Goal: Transaction & Acquisition: Book appointment/travel/reservation

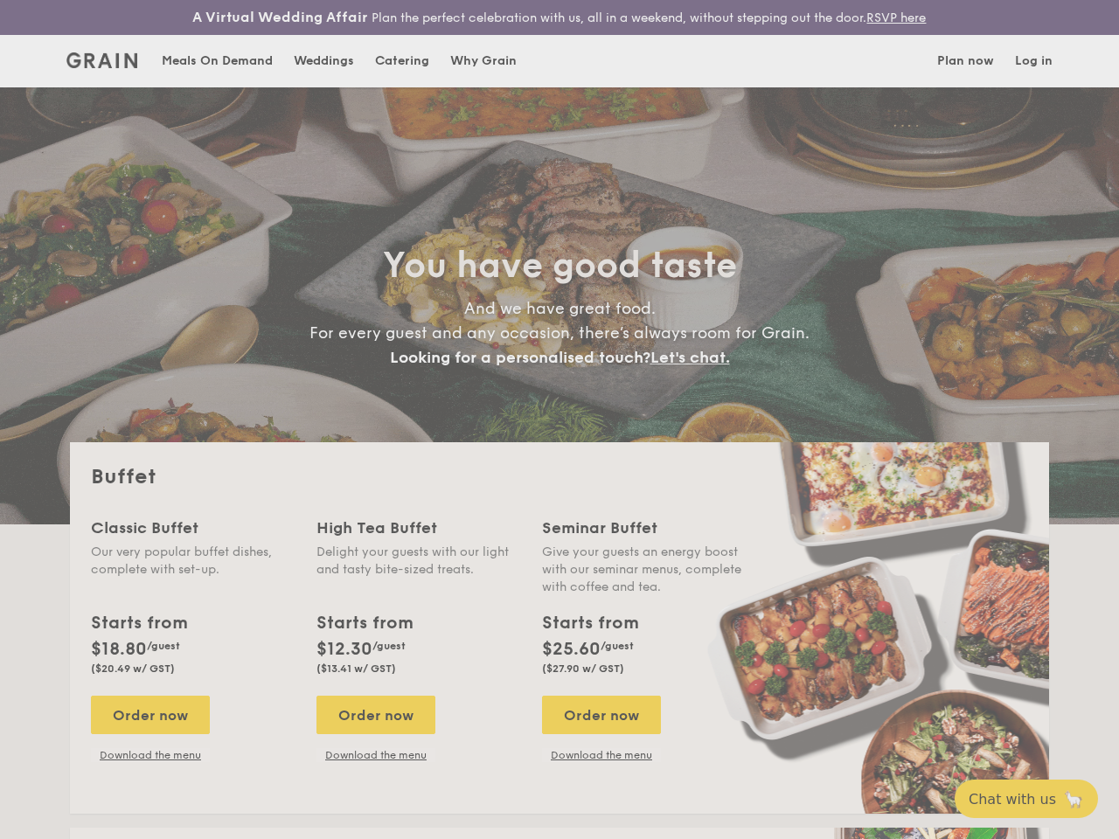
select select
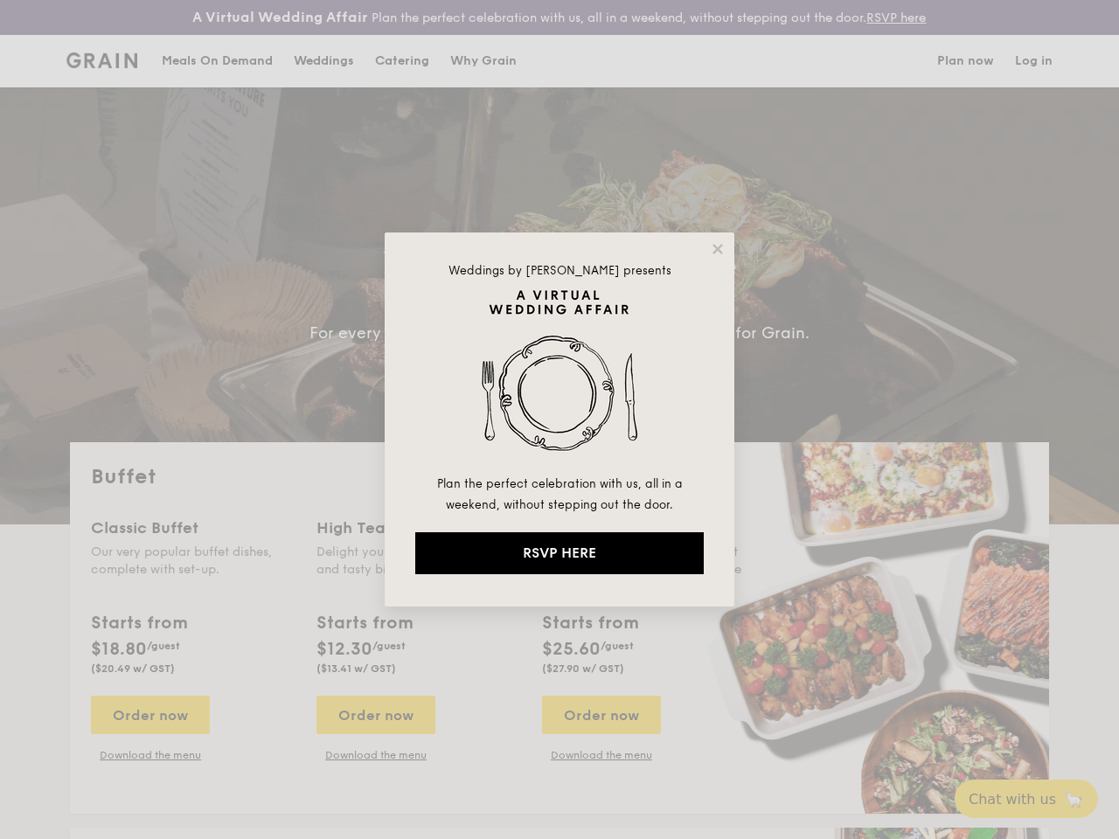
click at [559, 420] on img at bounding box center [559, 381] width 288 height 184
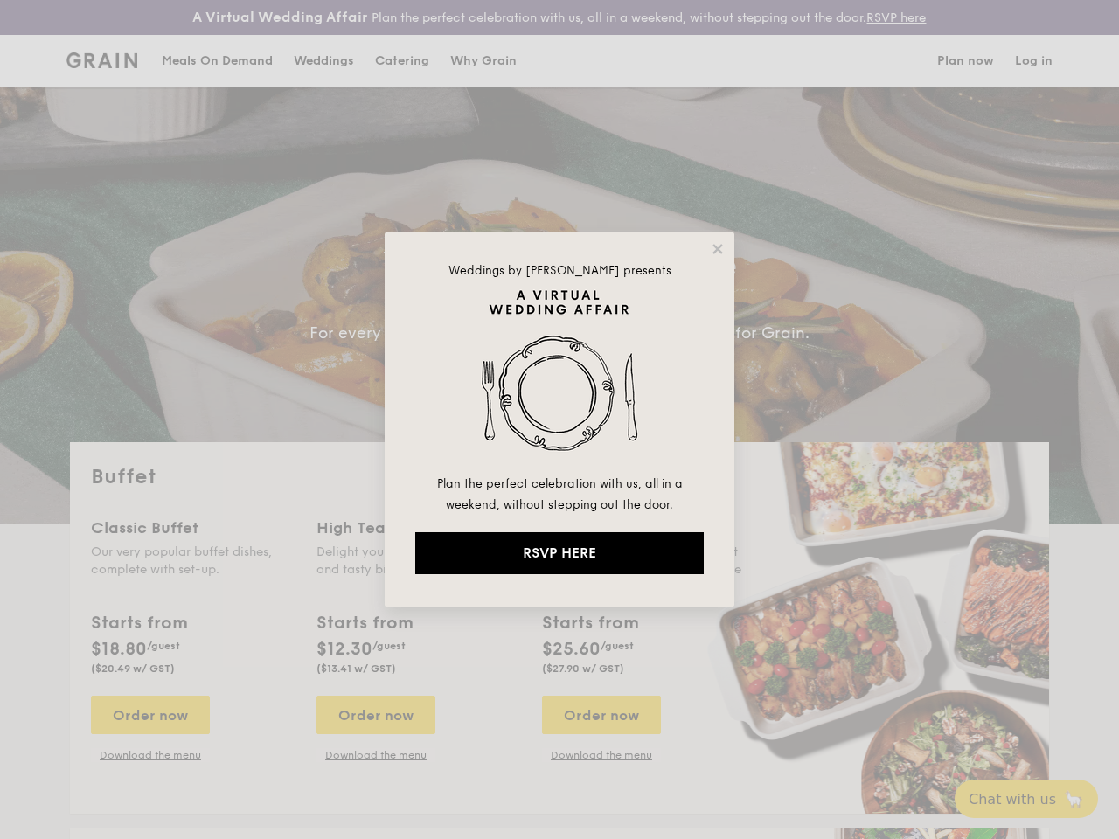
click at [559, 420] on img at bounding box center [559, 381] width 288 height 184
click at [718, 249] on icon at bounding box center [717, 249] width 10 height 10
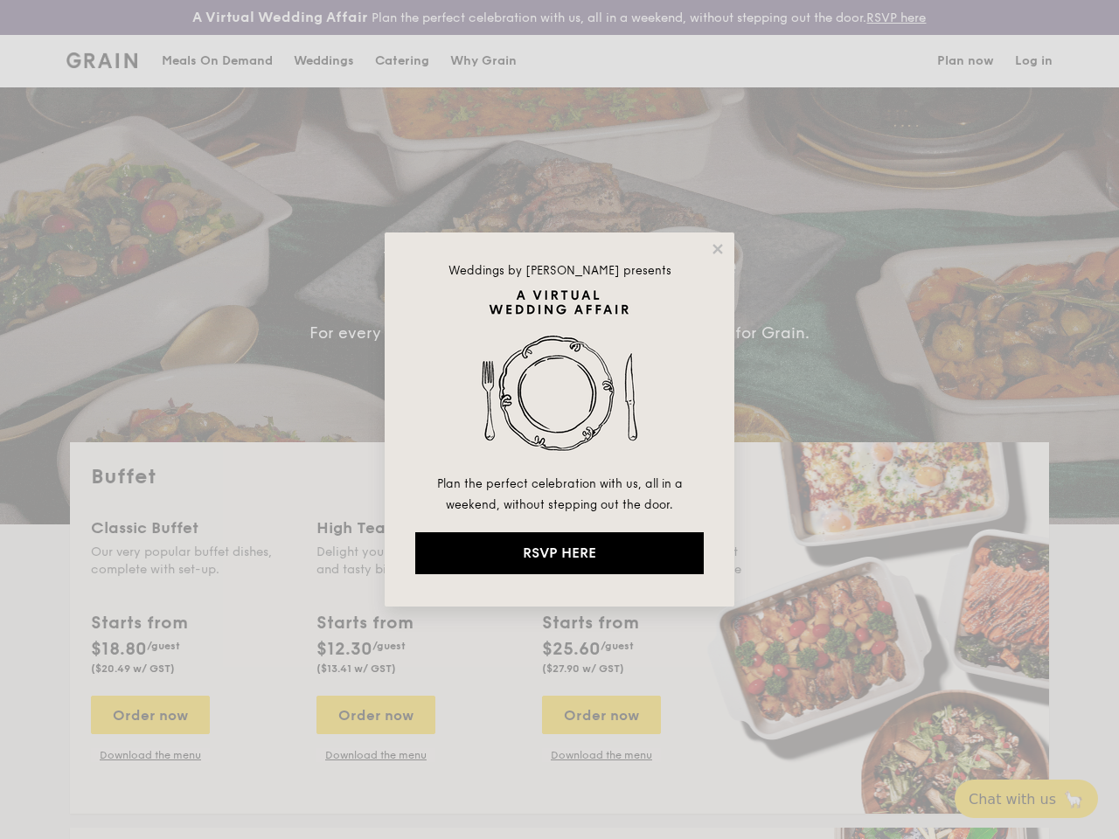
click at [718, 249] on icon at bounding box center [717, 249] width 10 height 10
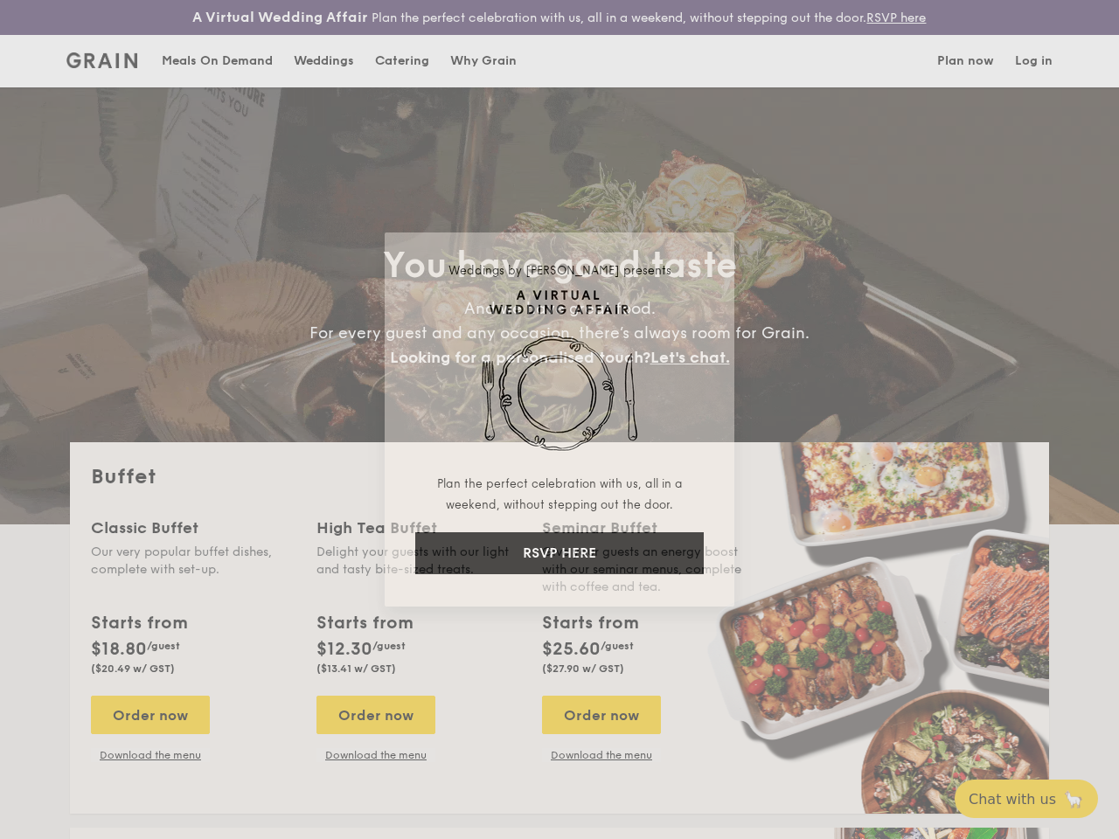
click at [717, 248] on icon at bounding box center [717, 249] width 10 height 10
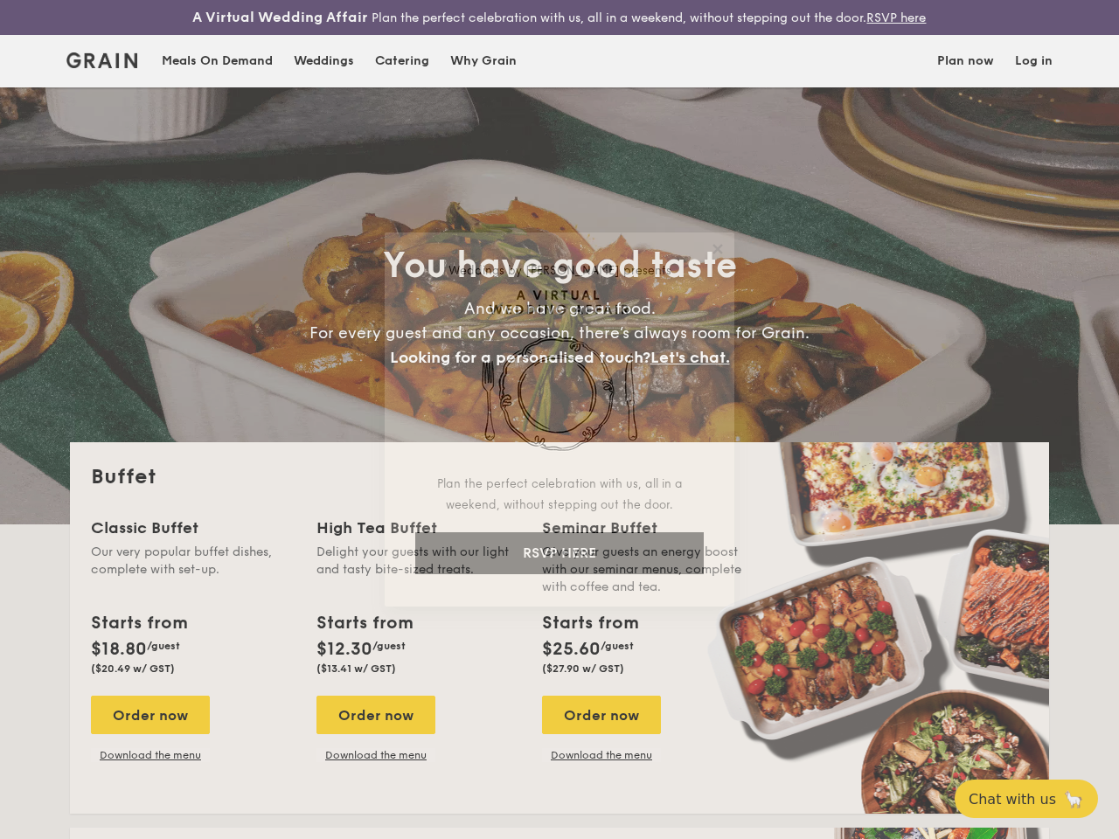
click at [559, 381] on img at bounding box center [559, 381] width 288 height 184
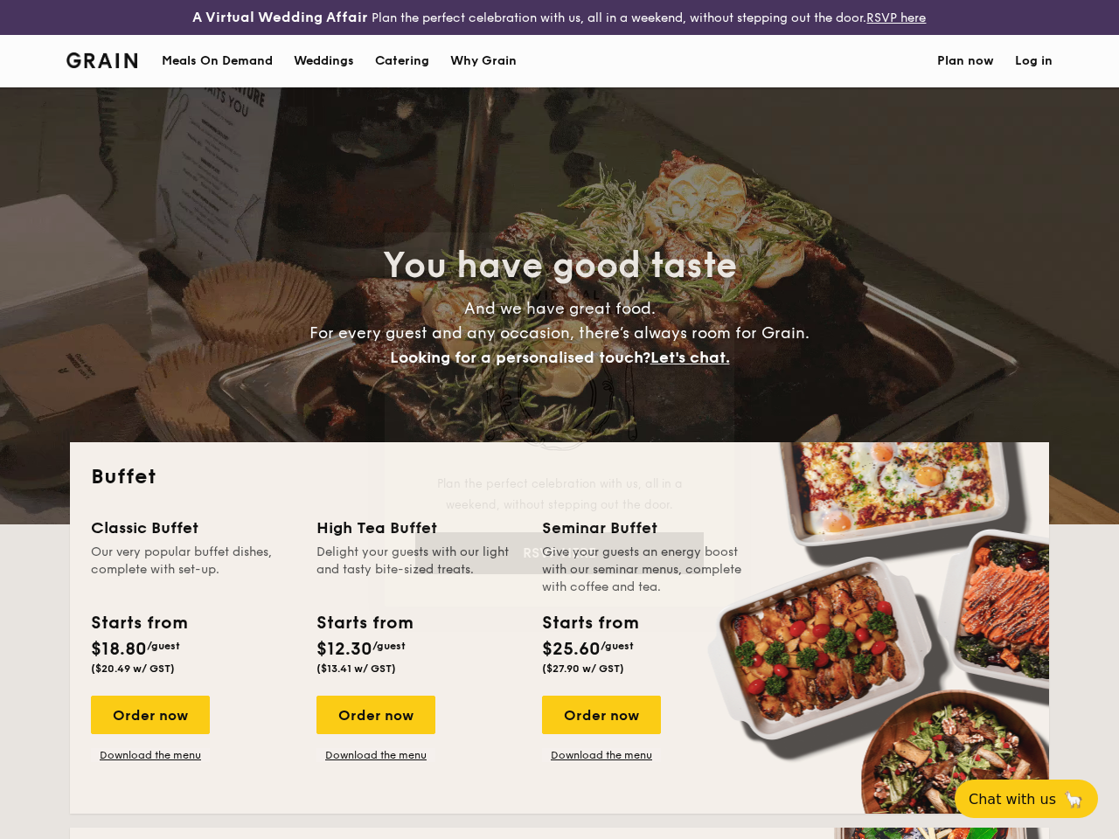
click at [559, 540] on div "Seminar Buffet" at bounding box center [644, 528] width 205 height 24
